Goal: Task Accomplishment & Management: Manage account settings

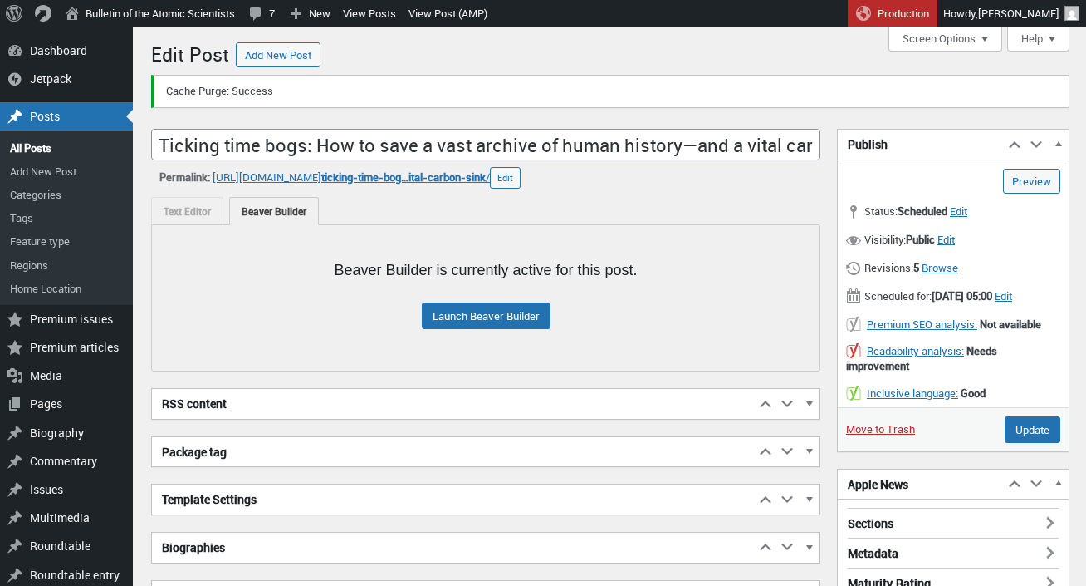
scroll to position [12, 0]
click at [499, 316] on link "Launch Beaver Builder" at bounding box center [486, 315] width 129 height 27
type input "Schedule"
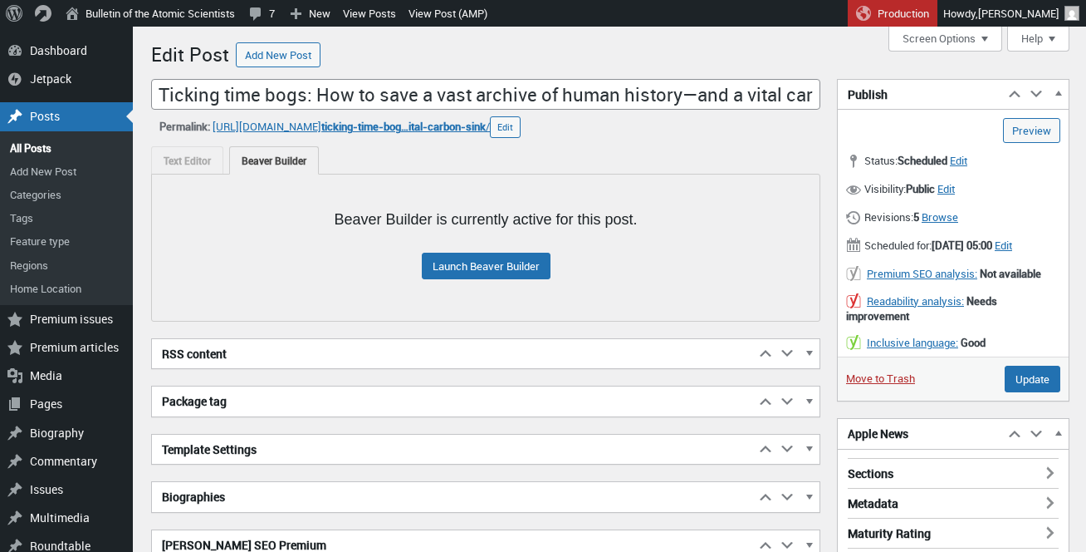
scroll to position [12, 0]
click at [968, 159] on span "Edit" at bounding box center [958, 160] width 17 height 15
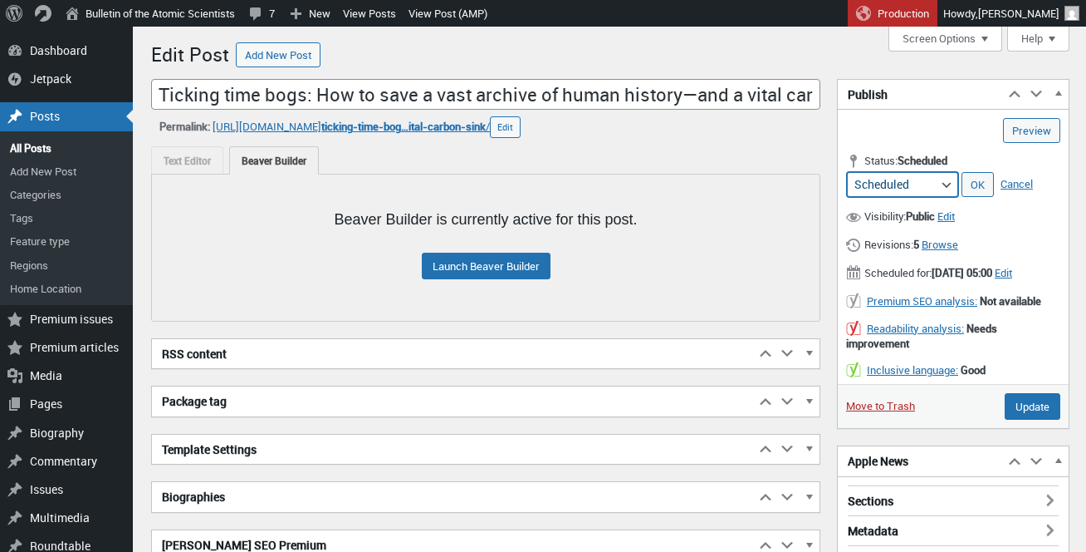
select select "draft"
click option "Draft" at bounding box center [0, 0] width 0 height 0
click at [985, 185] on link "OK" at bounding box center [978, 184] width 32 height 25
type input "Schedule"
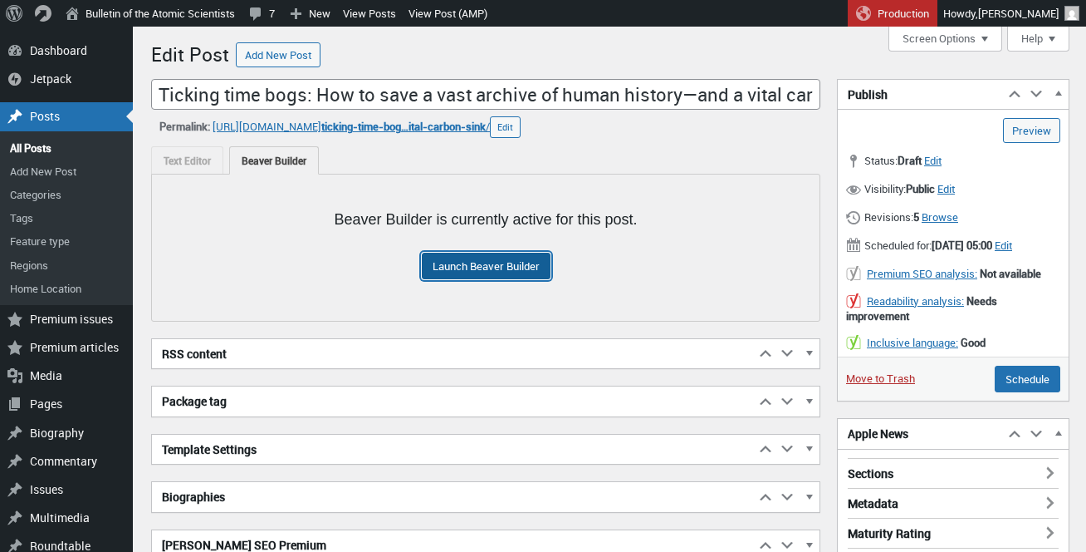
click at [454, 274] on link "Launch Beaver Builder" at bounding box center [486, 266] width 129 height 27
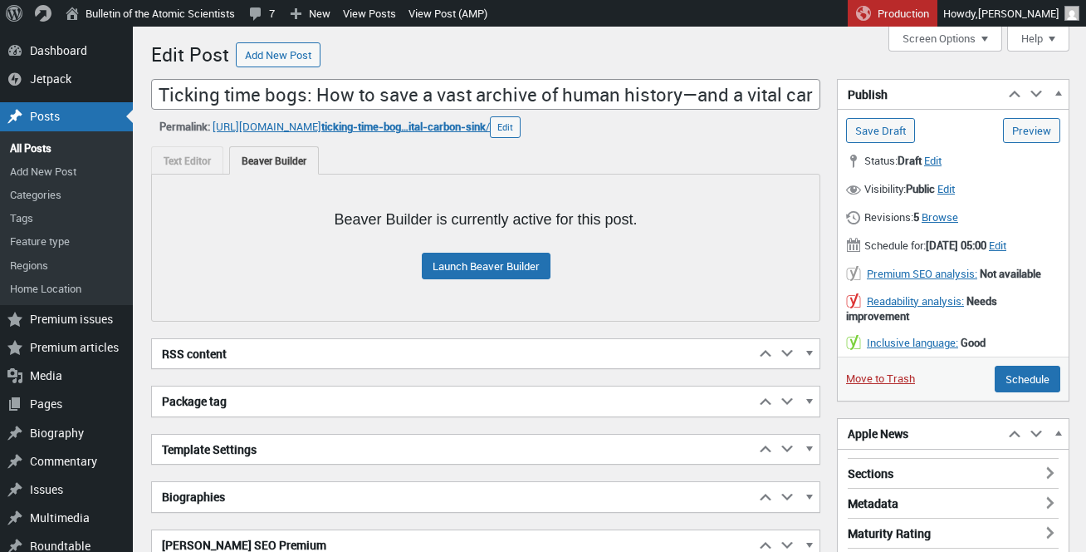
scroll to position [12, 0]
click at [467, 274] on link "Launch Beaver Builder" at bounding box center [486, 266] width 129 height 27
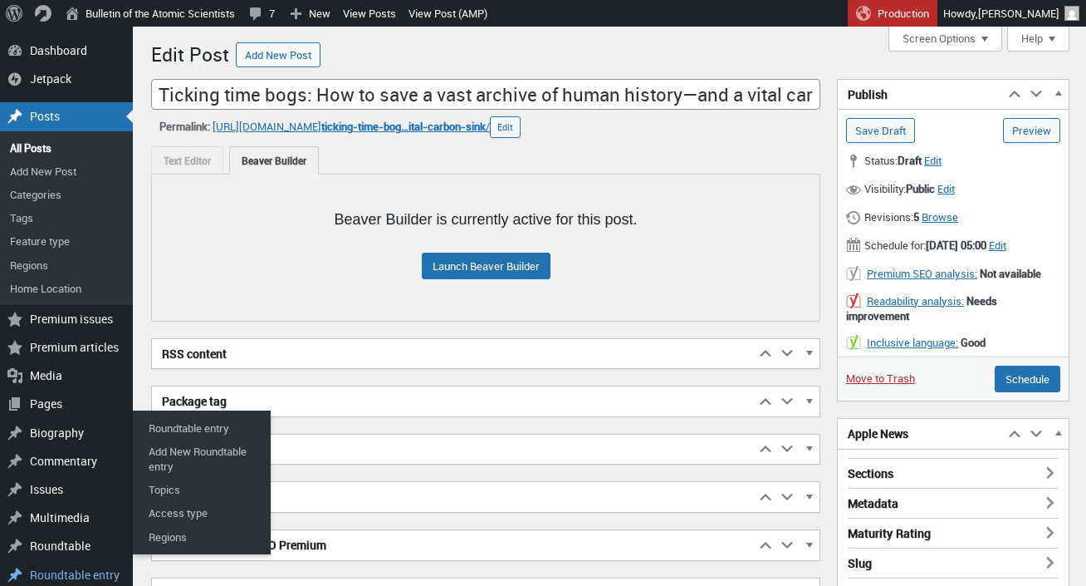
scroll to position [12, 0]
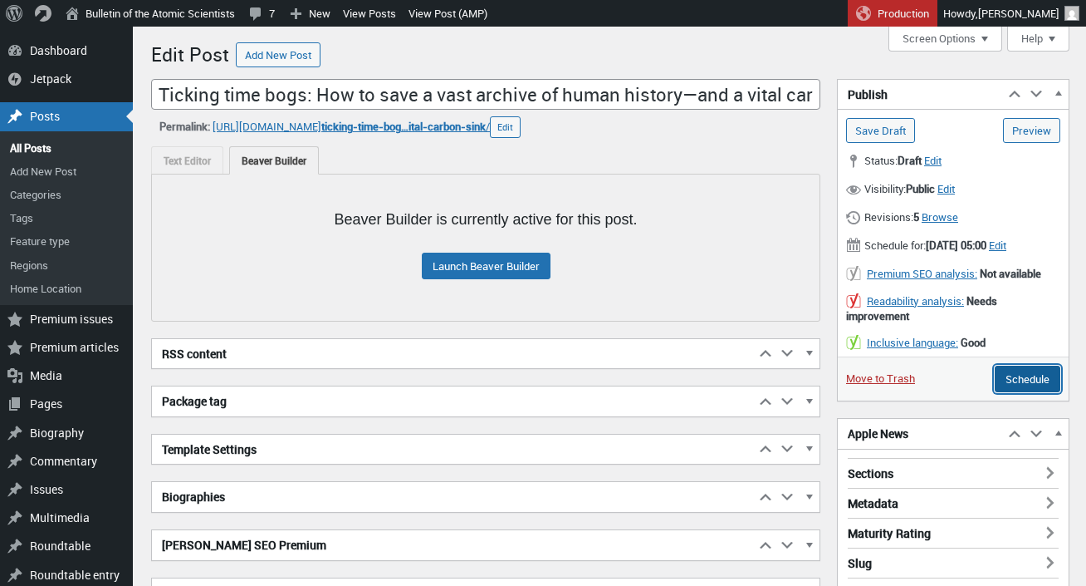
click at [1026, 392] on input "Schedule" at bounding box center [1028, 378] width 66 height 27
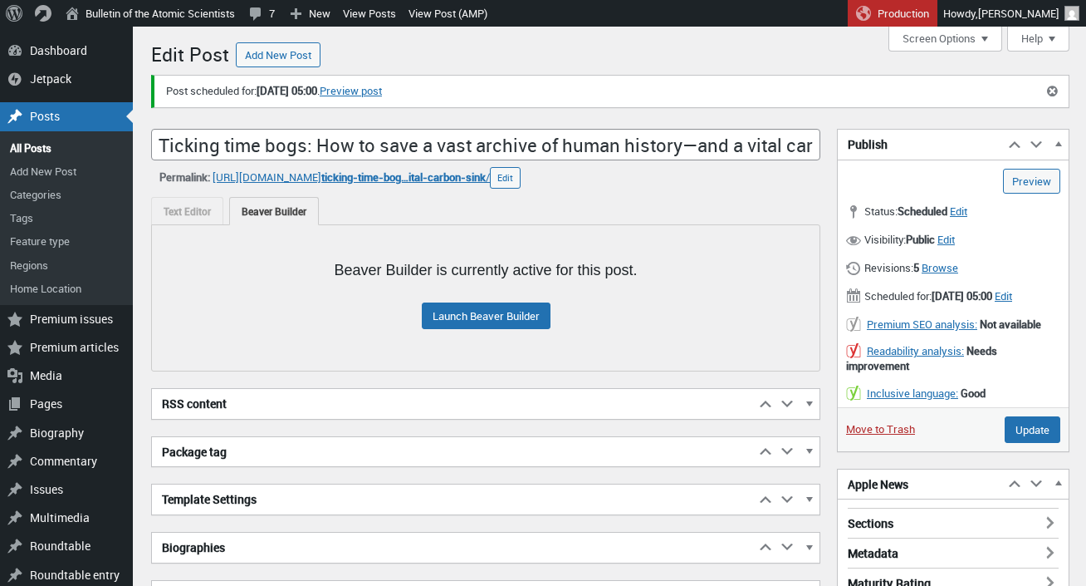
scroll to position [12, 0]
click at [382, 96] on link "Preview post" at bounding box center [351, 91] width 62 height 17
click at [382, 86] on link "Preview post" at bounding box center [351, 91] width 62 height 17
